Goal: Find specific page/section: Find specific page/section

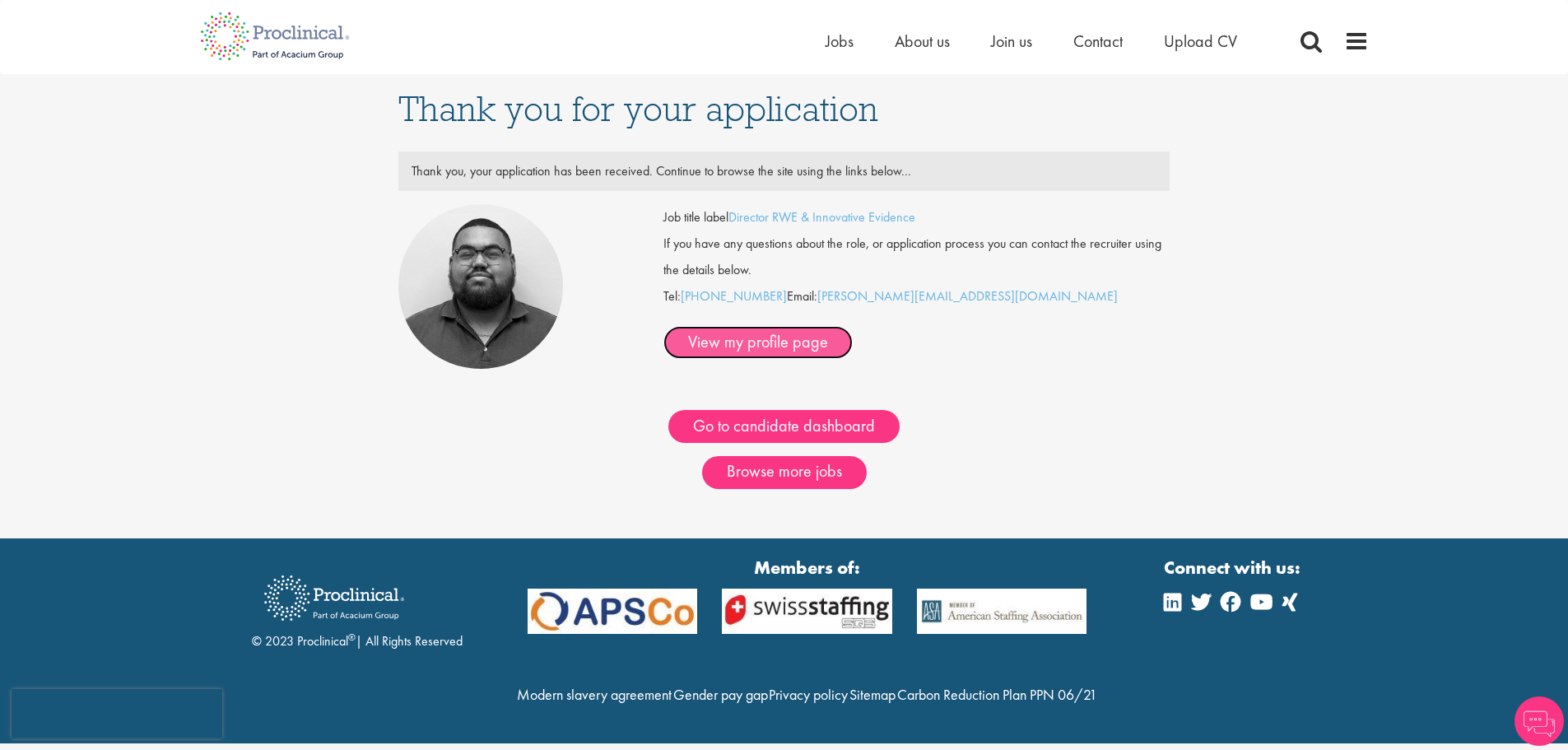
click at [853, 326] on link "View my profile page" at bounding box center [758, 342] width 189 height 33
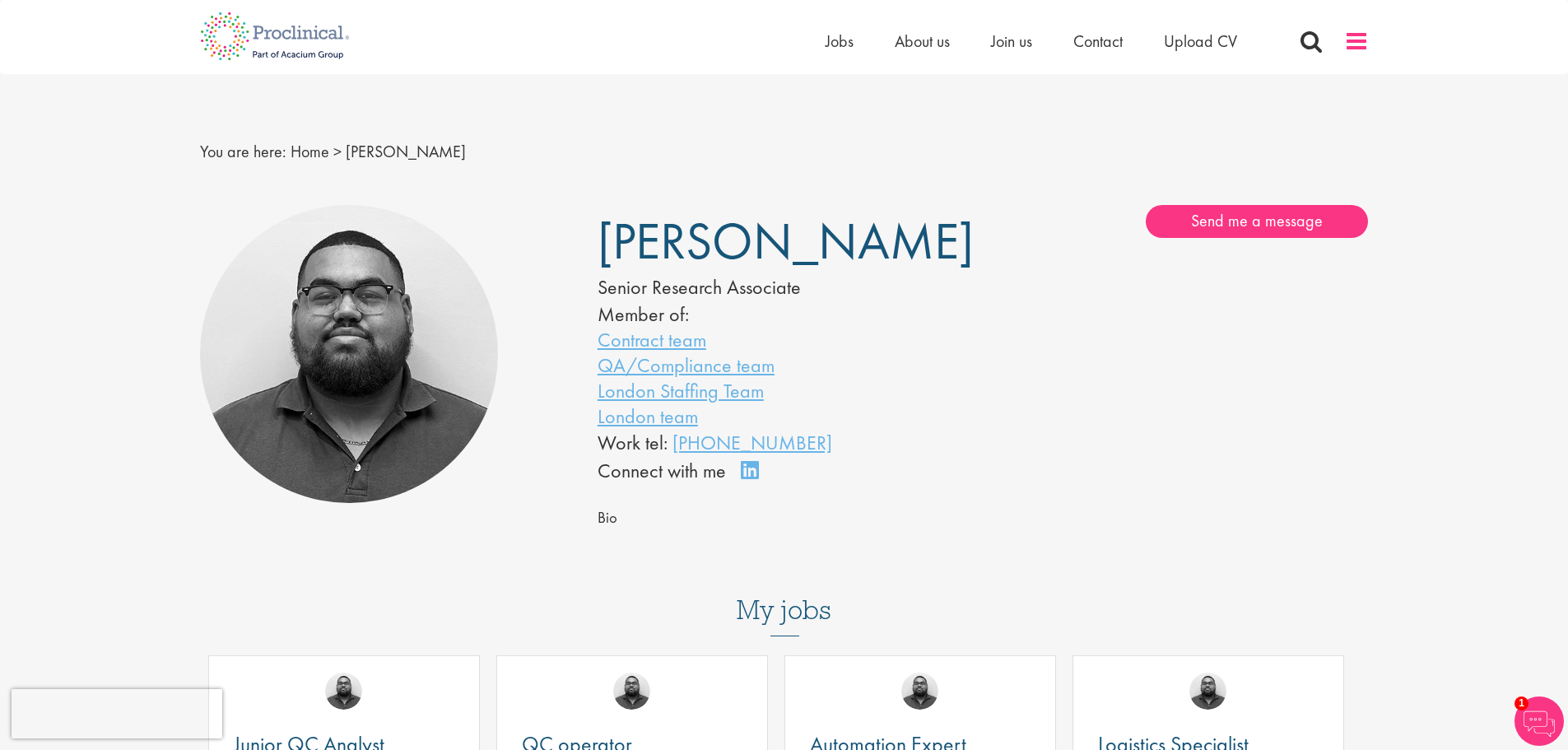
click at [1360, 34] on span at bounding box center [1357, 41] width 25 height 25
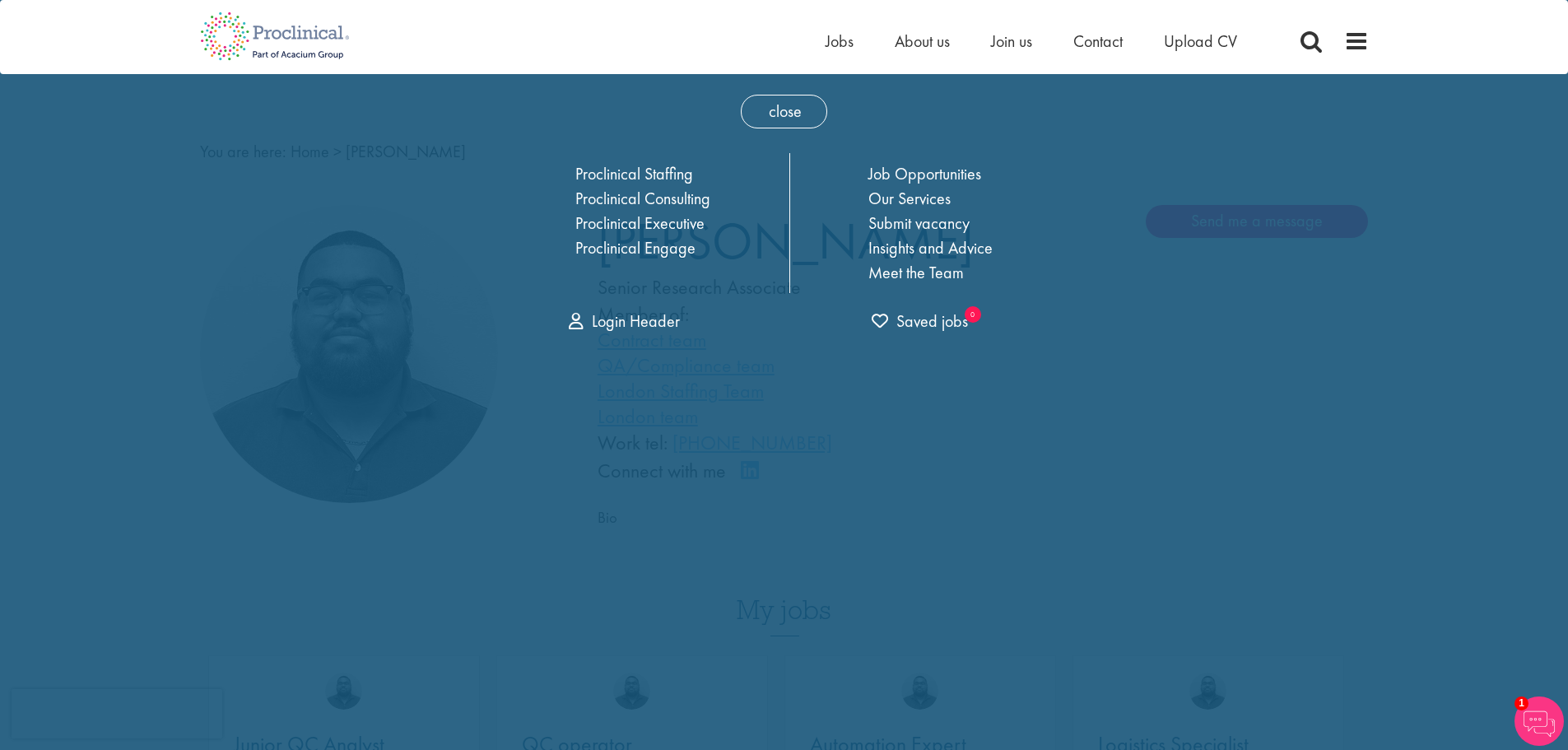
click at [1509, 47] on div "Home Jobs About us Join us Contact Upload CV" at bounding box center [784, 31] width 1568 height 62
click at [773, 43] on div "Home Jobs About us Join us Contact Upload CV" at bounding box center [778, 31] width 1181 height 62
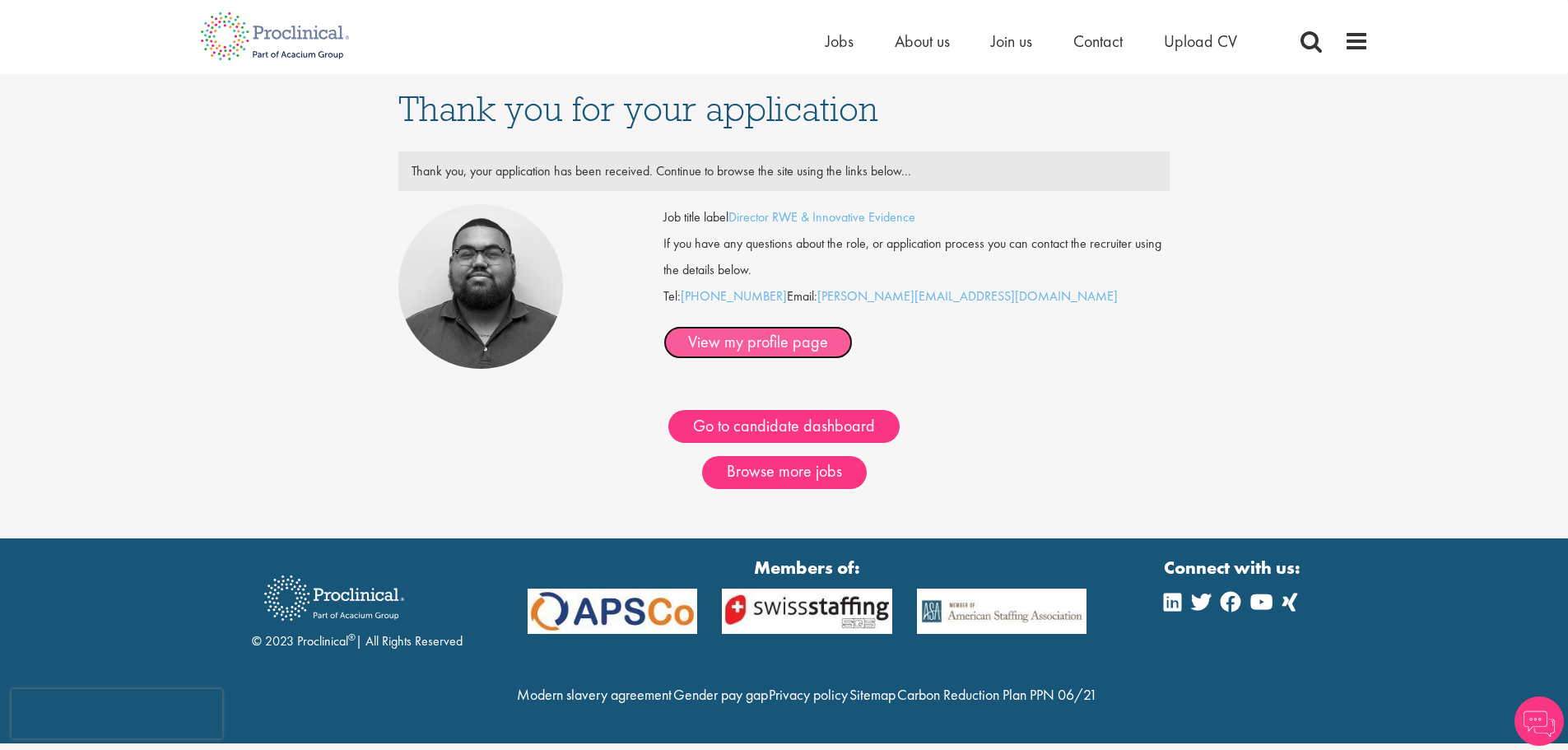
click at [853, 326] on link "View my profile page" at bounding box center [758, 342] width 189 height 33
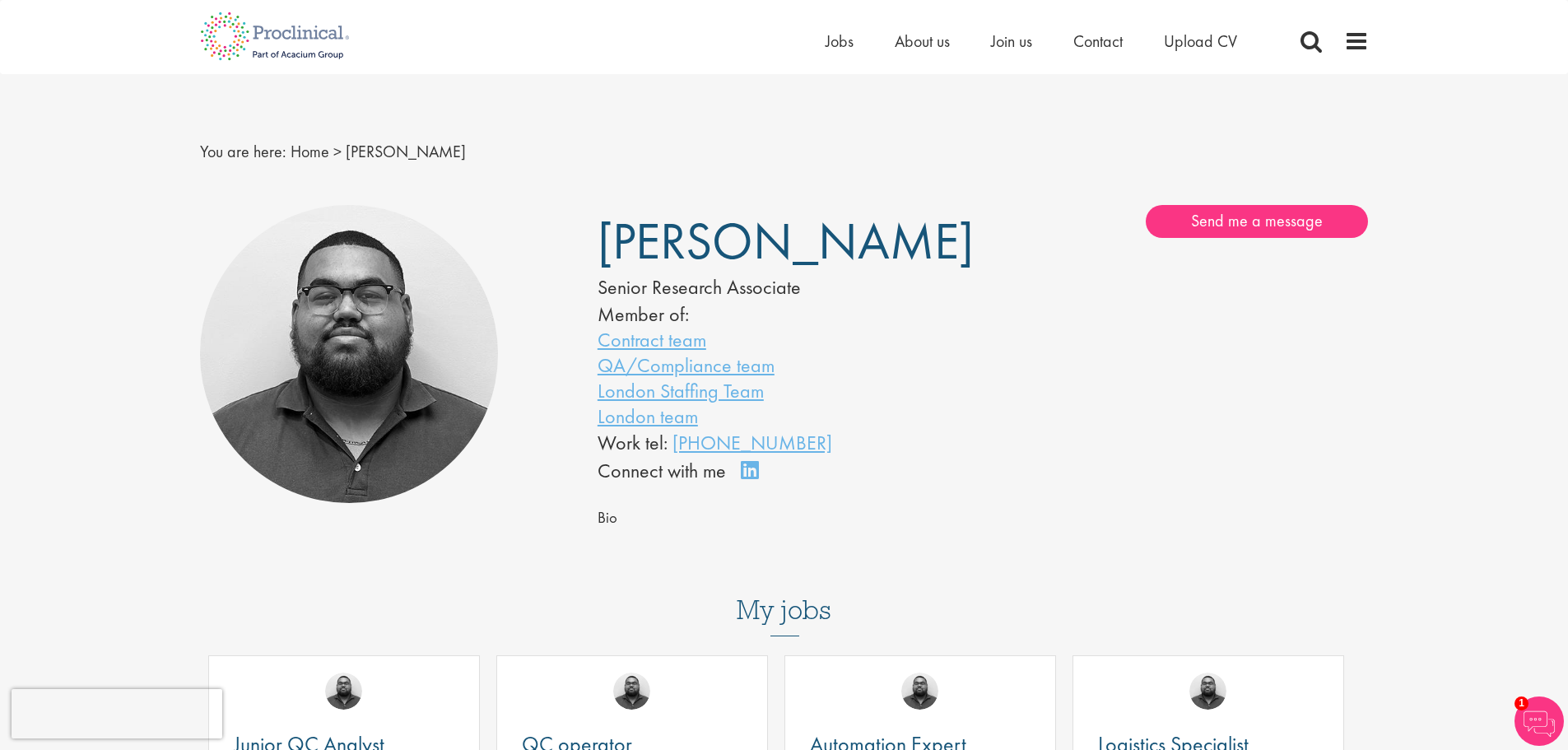
click at [768, 612] on h3 "My jobs" at bounding box center [785, 610] width 1169 height 28
click at [603, 519] on span "Bio" at bounding box center [607, 518] width 20 height 20
